Goal: Information Seeking & Learning: Find specific page/section

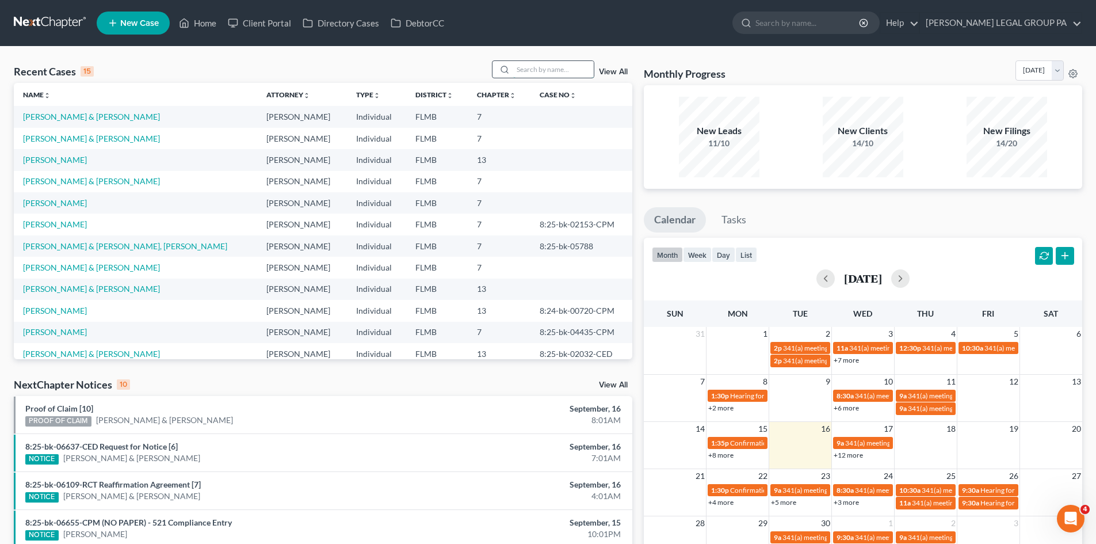
drag, startPoint x: 519, startPoint y: 72, endPoint x: 510, endPoint y: 70, distance: 8.8
click at [518, 71] on input "search" at bounding box center [553, 69] width 81 height 17
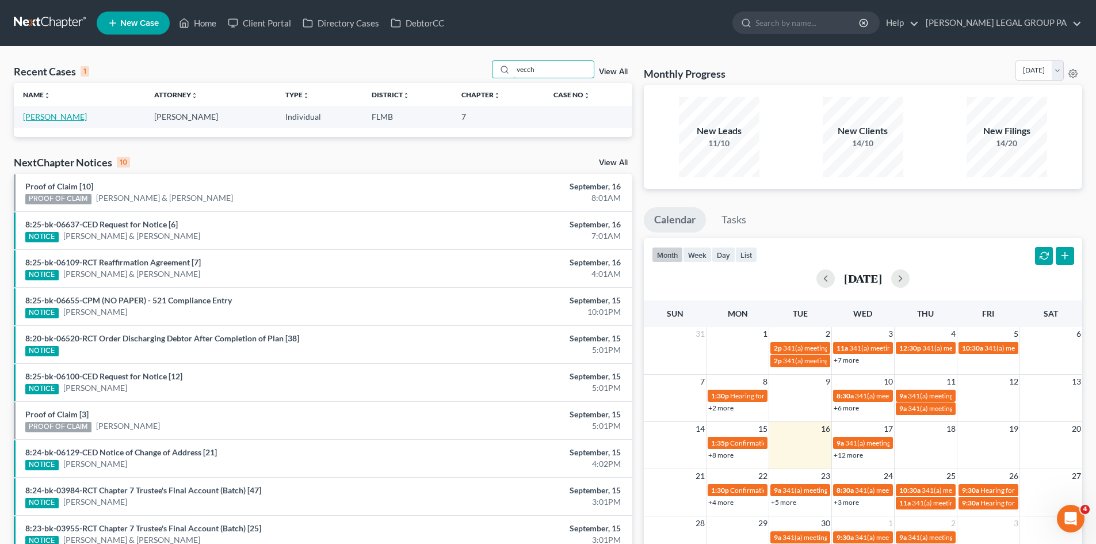
type input "vecch"
click at [43, 119] on link "[PERSON_NAME]" at bounding box center [55, 117] width 64 height 10
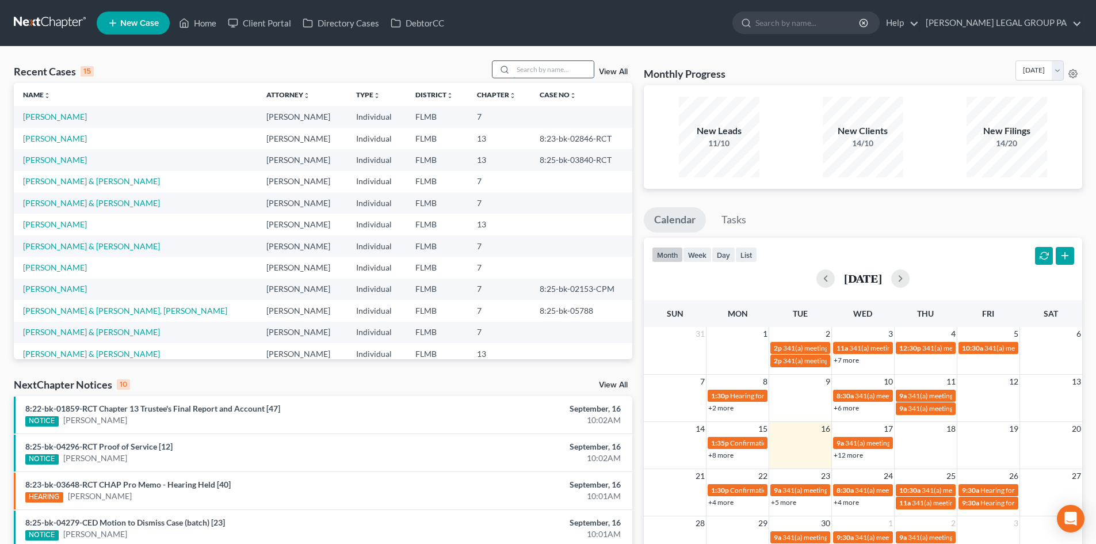
click at [551, 64] on input "search" at bounding box center [553, 69] width 81 height 17
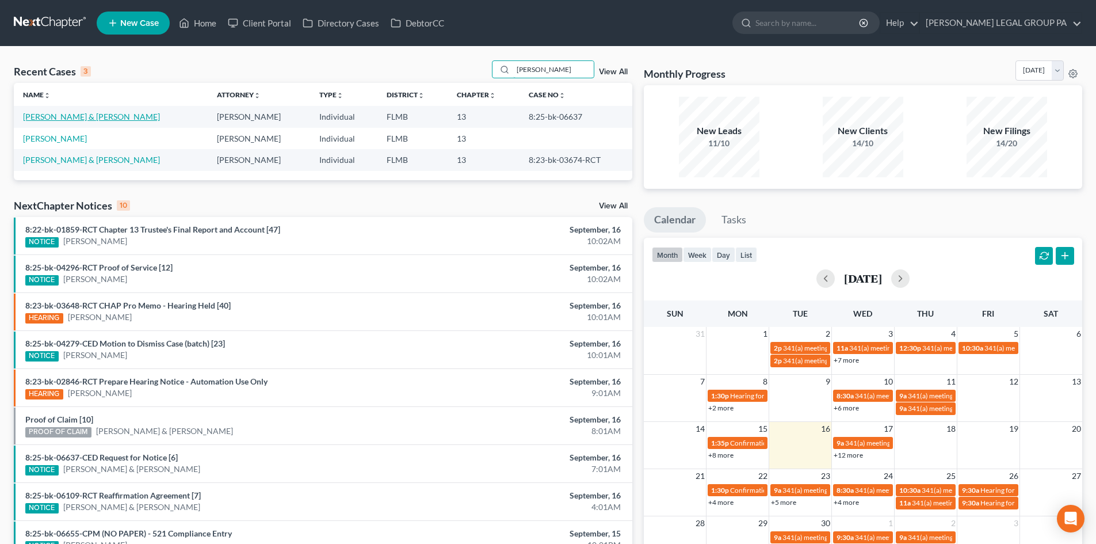
type input "[PERSON_NAME]"
click at [53, 120] on link "[PERSON_NAME] & [PERSON_NAME]" at bounding box center [91, 117] width 137 height 10
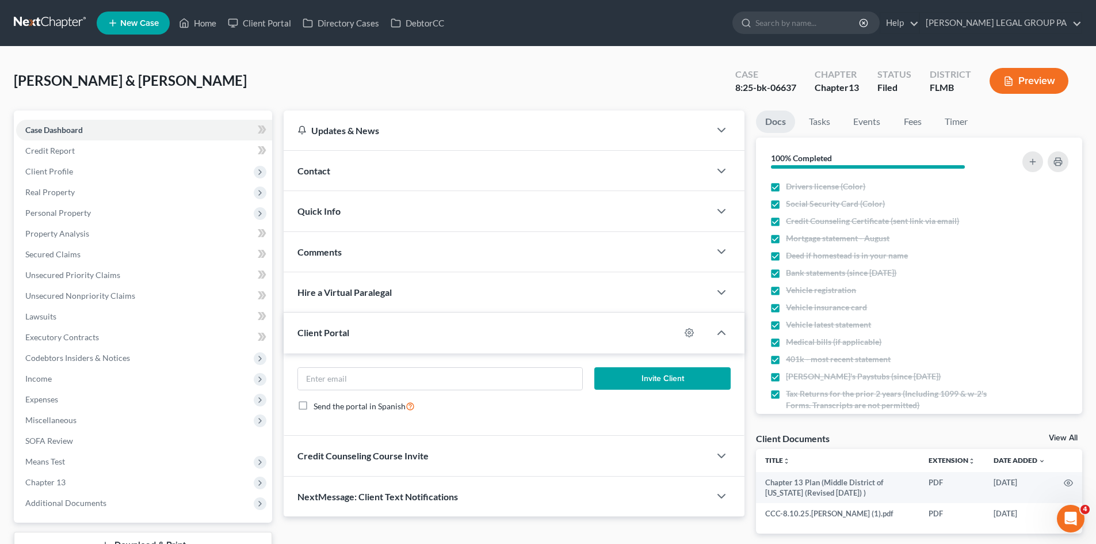
click at [756, 86] on div "8:25-bk-06637" at bounding box center [765, 87] width 61 height 13
copy div "8:25-bk-06637"
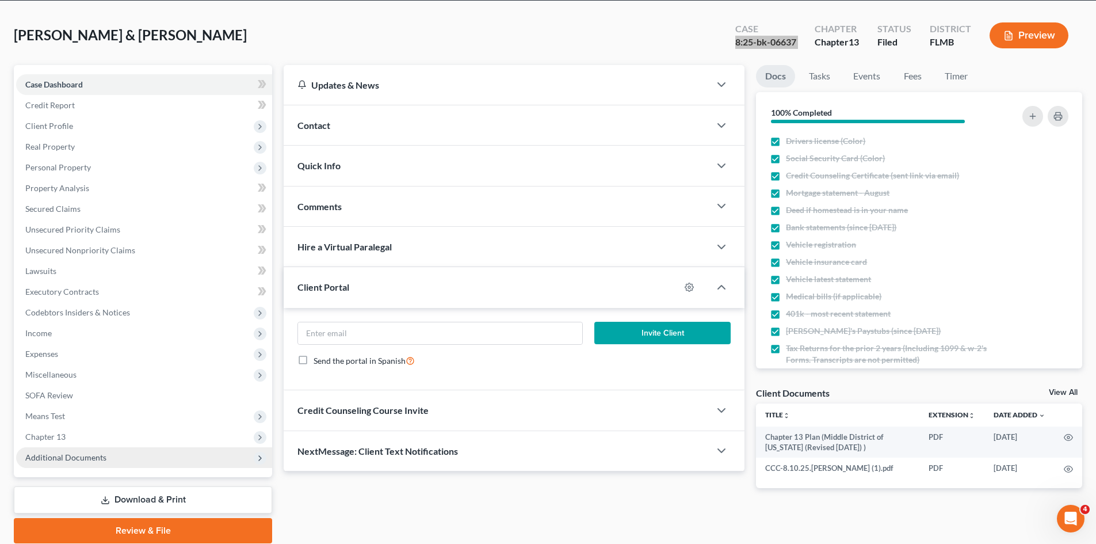
scroll to position [89, 0]
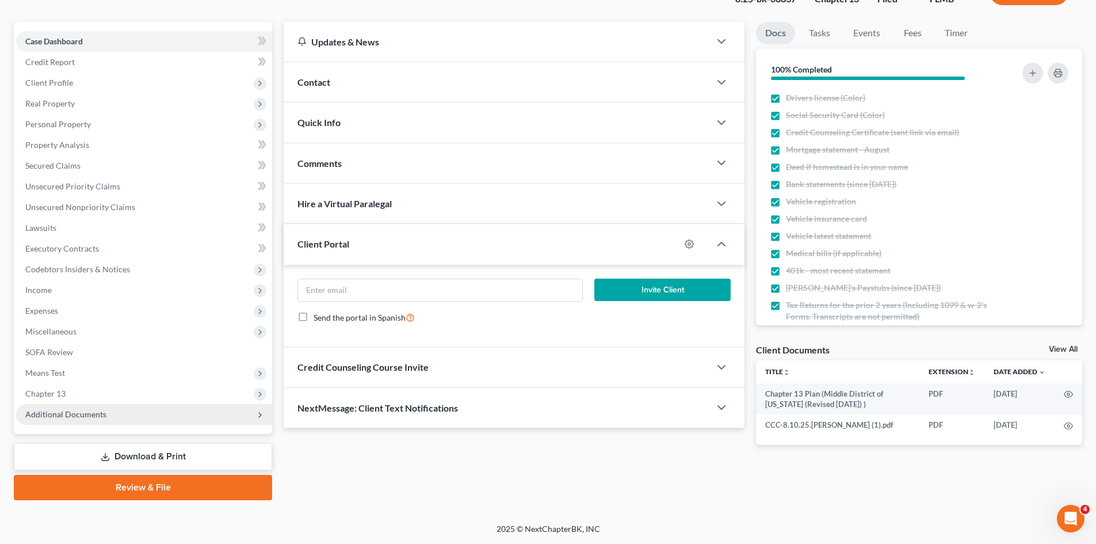
click at [81, 408] on span "Additional Documents" at bounding box center [144, 414] width 256 height 21
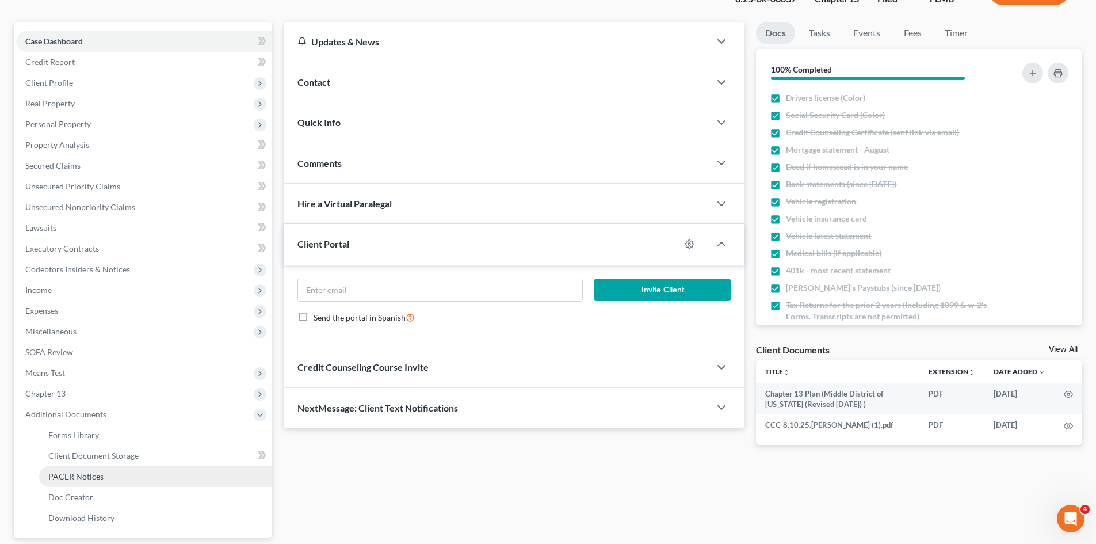
click at [121, 475] on link "PACER Notices" at bounding box center [155, 476] width 233 height 21
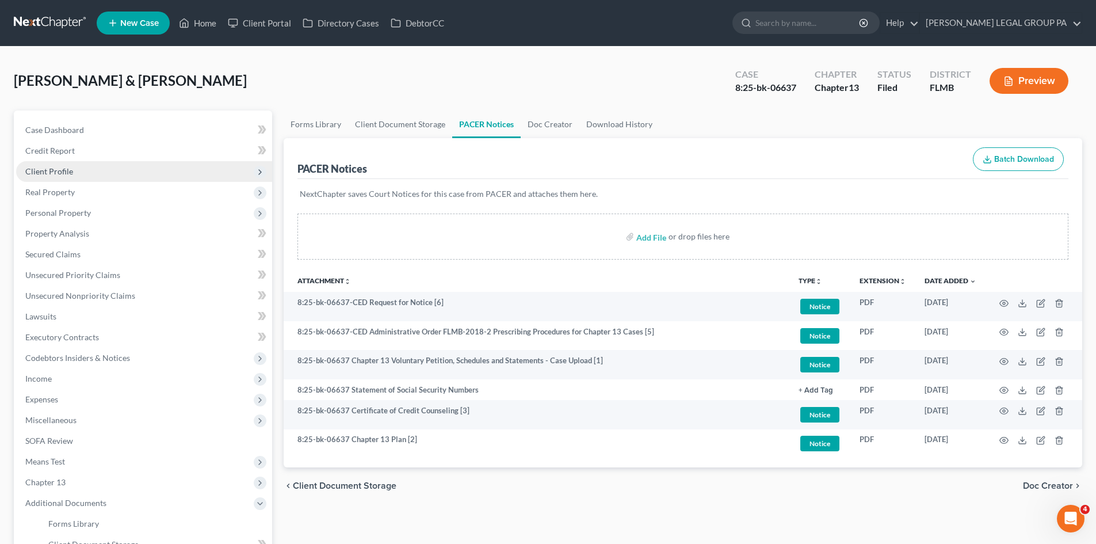
click at [63, 167] on span "Client Profile" at bounding box center [49, 171] width 48 height 10
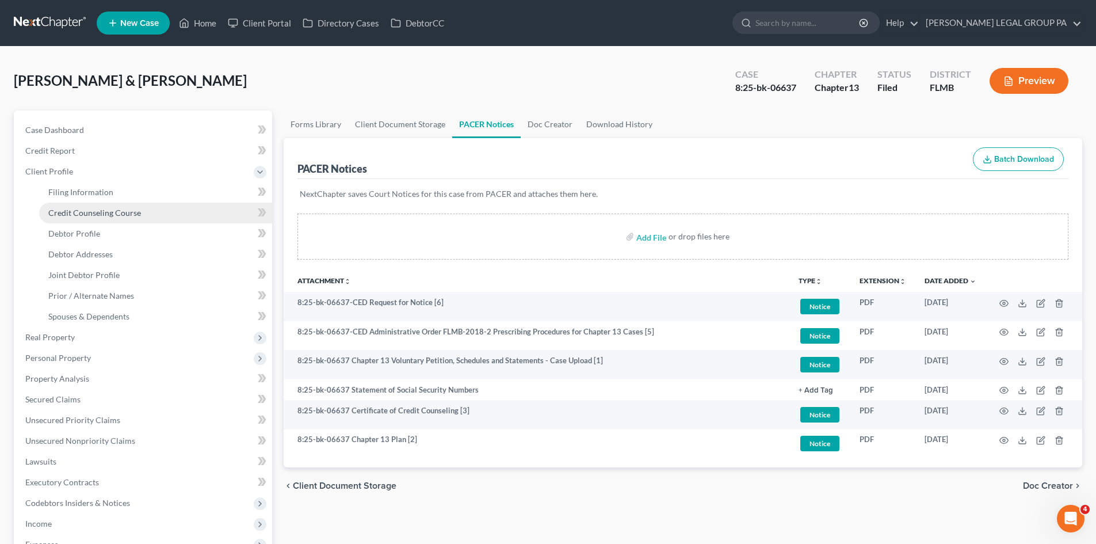
drag, startPoint x: 93, startPoint y: 212, endPoint x: 179, endPoint y: 209, distance: 86.3
click at [94, 212] on span "Credit Counseling Course" at bounding box center [94, 213] width 93 height 10
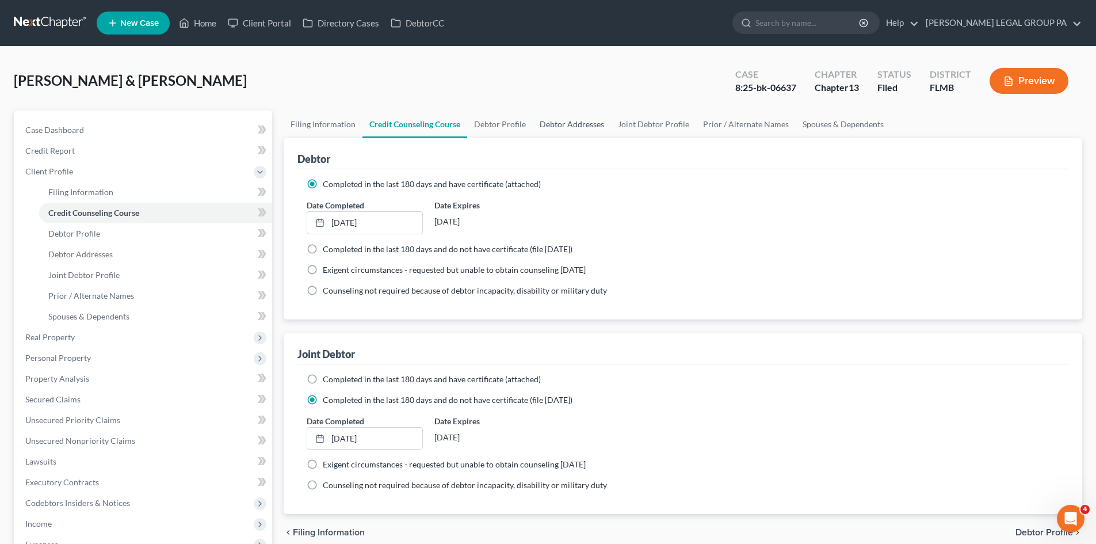
click at [579, 121] on link "Debtor Addresses" at bounding box center [572, 124] width 78 height 28
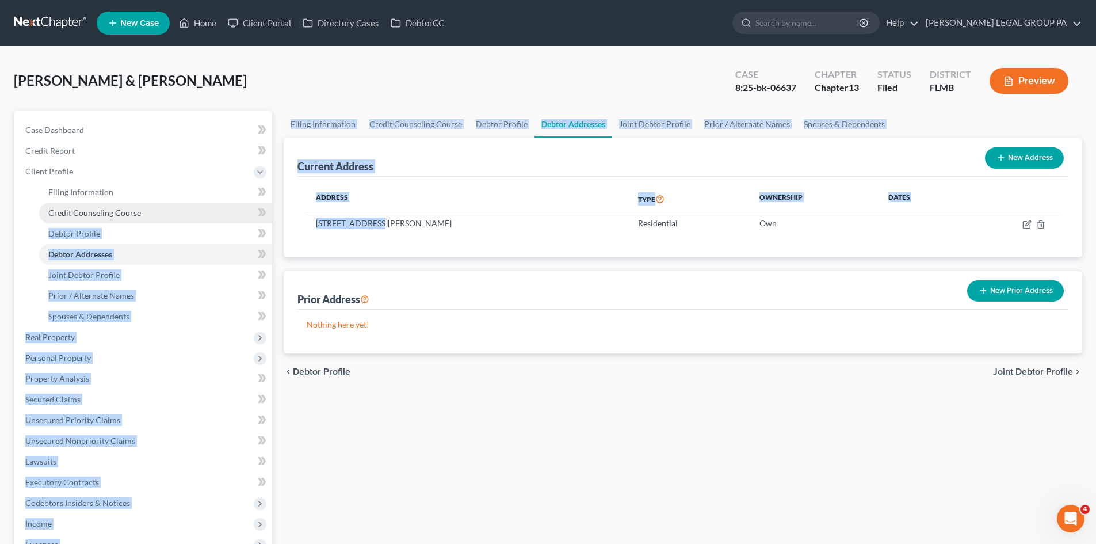
drag, startPoint x: 374, startPoint y: 223, endPoint x: 235, endPoint y: 219, distance: 138.7
click at [230, 220] on div "Petition Navigation Case Dashboard Payments Invoices Payments Payments Credit R…" at bounding box center [548, 421] width 1080 height 623
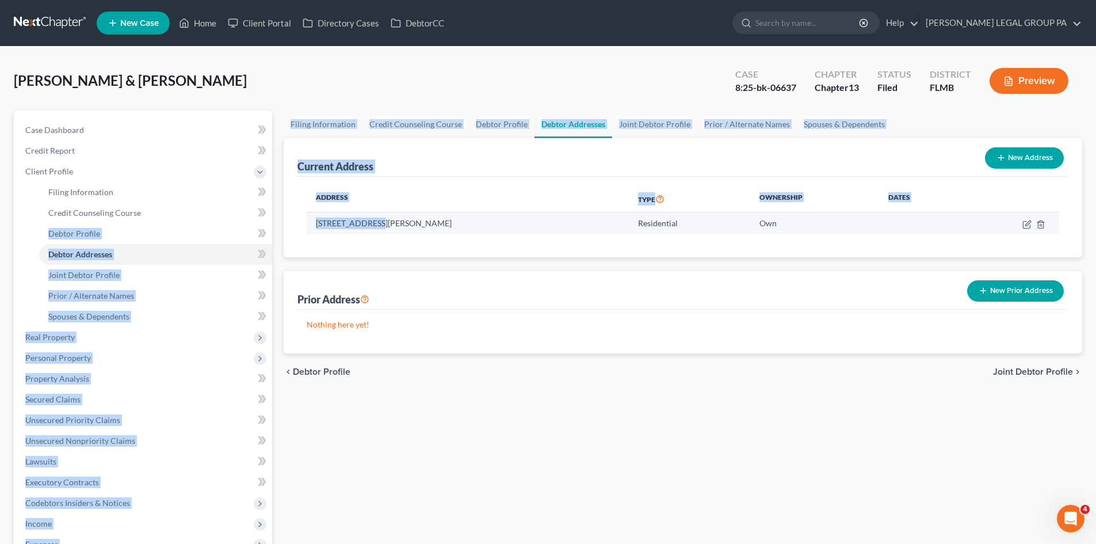
click at [334, 220] on td "[STREET_ADDRESS][PERSON_NAME]" at bounding box center [468, 223] width 322 height 22
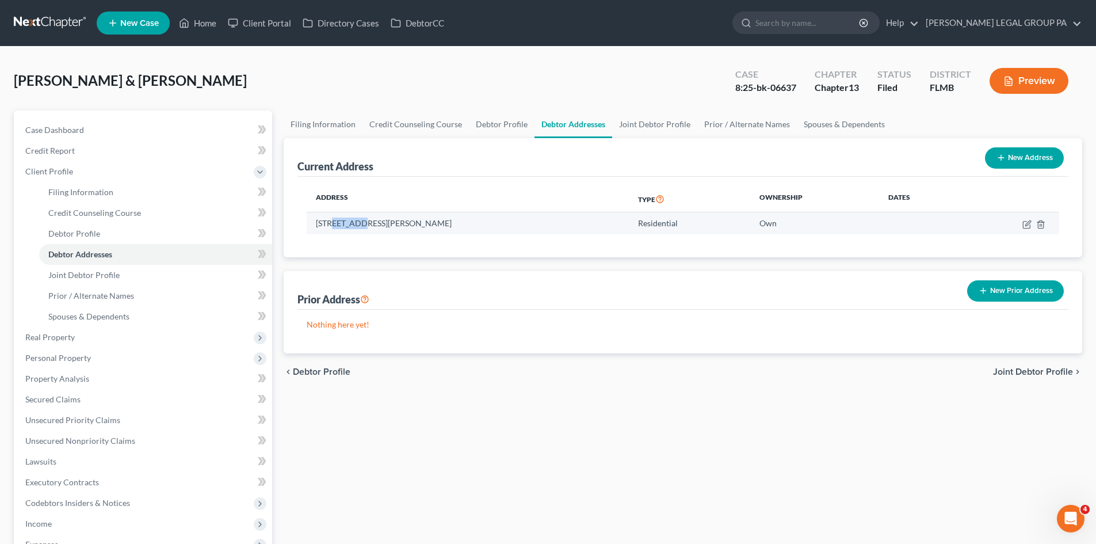
click at [334, 220] on td "[STREET_ADDRESS][PERSON_NAME]" at bounding box center [468, 223] width 322 height 22
